Goal: Task Accomplishment & Management: Use online tool/utility

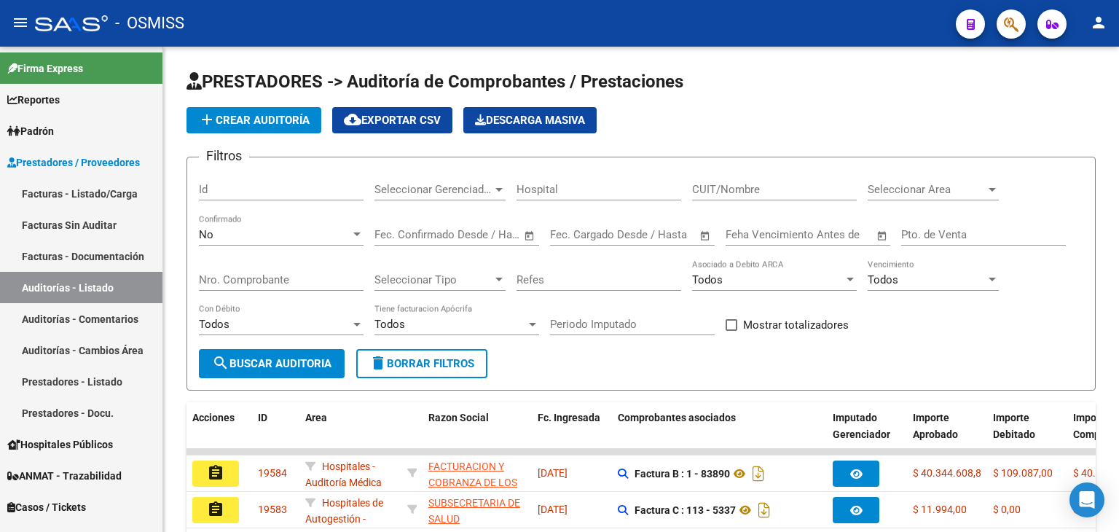
scroll to position [385, 0]
